Goal: Find specific page/section: Find specific page/section

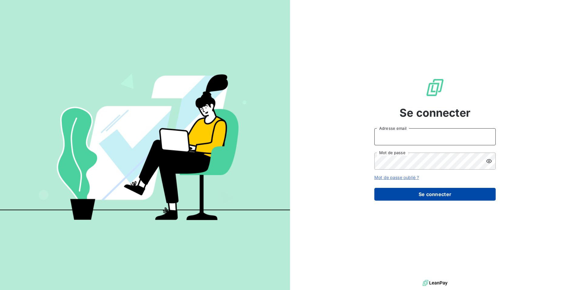
type input "[EMAIL_ADDRESS][DOMAIN_NAME]"
click at [412, 198] on button "Se connecter" at bounding box center [435, 194] width 121 height 13
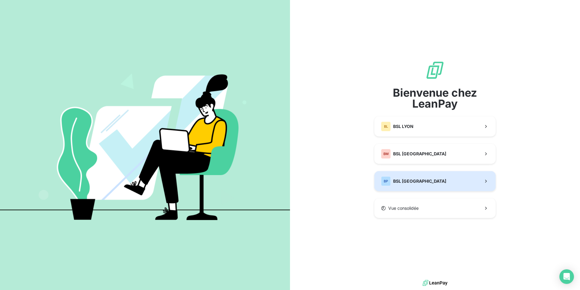
click at [409, 174] on button "BP BSL [GEOGRAPHIC_DATA]" at bounding box center [435, 181] width 121 height 20
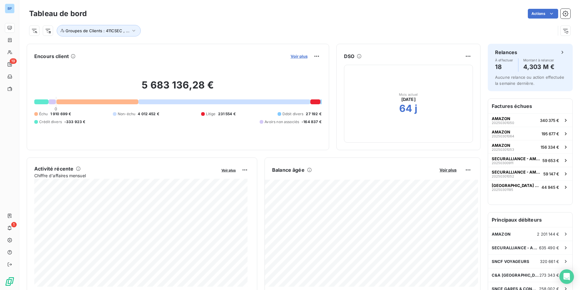
click at [295, 58] on span "Voir plus" at bounding box center [299, 56] width 17 height 5
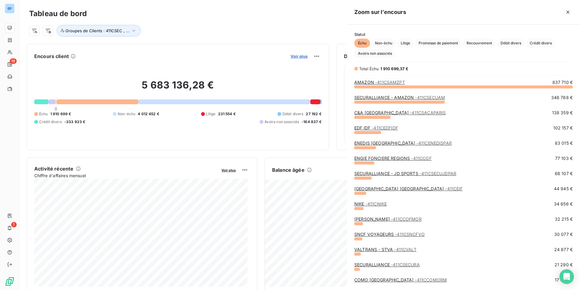
scroll to position [198, 229]
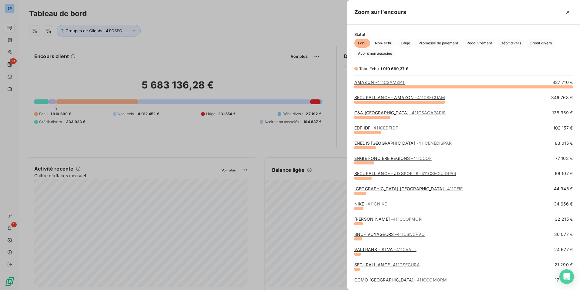
click at [374, 144] on link "ENEDIS [GEOGRAPHIC_DATA] - 411CENEDISPAR" at bounding box center [402, 142] width 97 height 5
